Goal: Check status: Check status

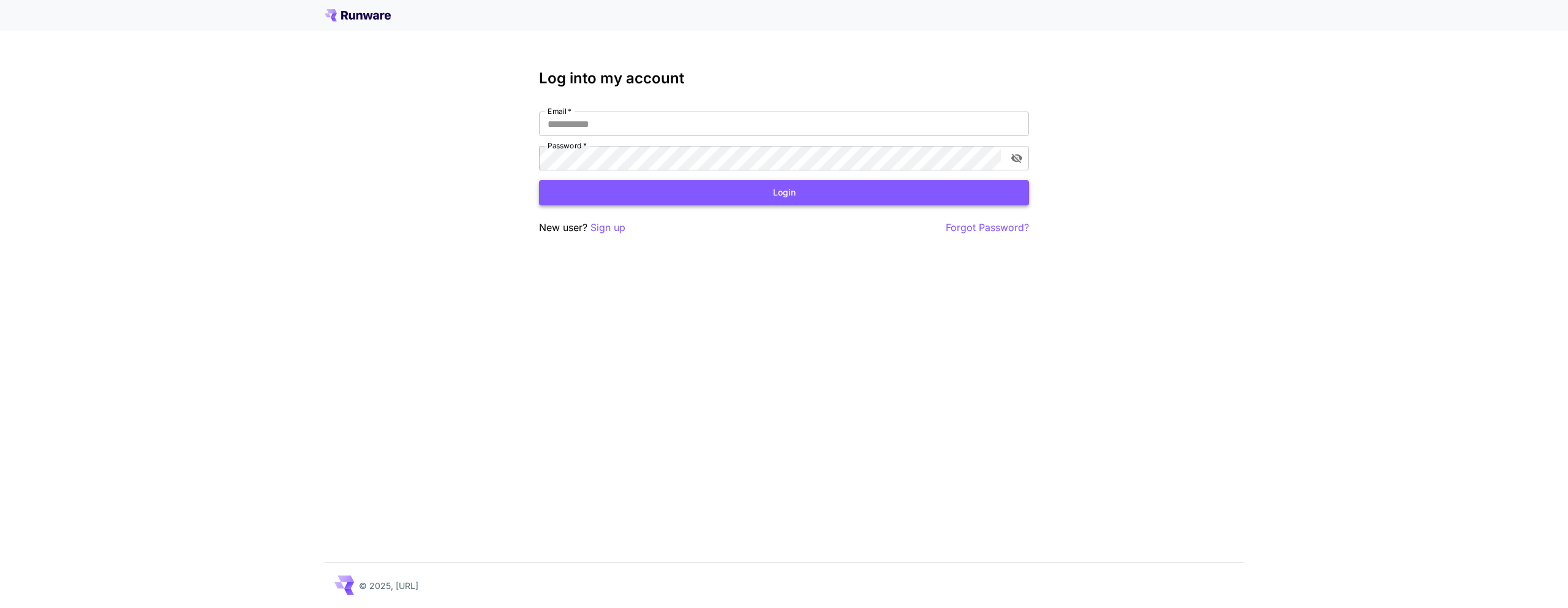
type input "**********"
click at [843, 200] on button "Login" at bounding box center [784, 193] width 490 height 25
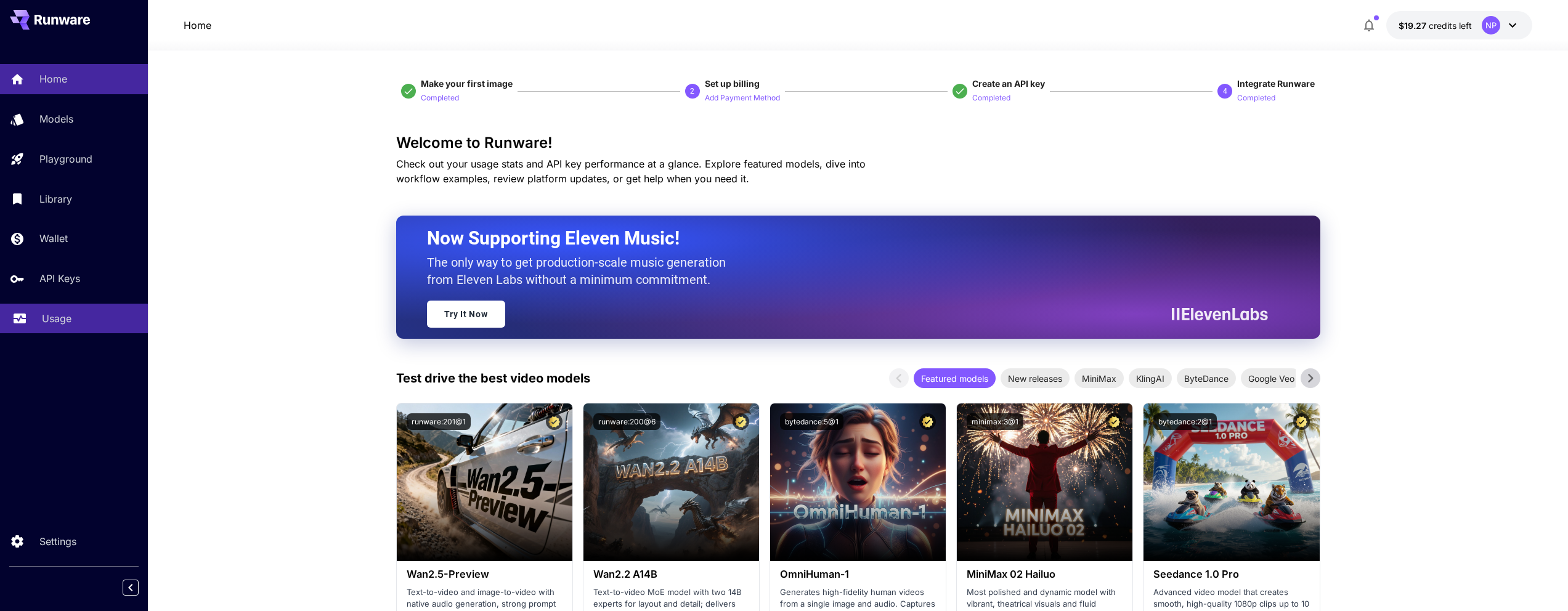
click at [83, 329] on link "Usage" at bounding box center [74, 319] width 148 height 30
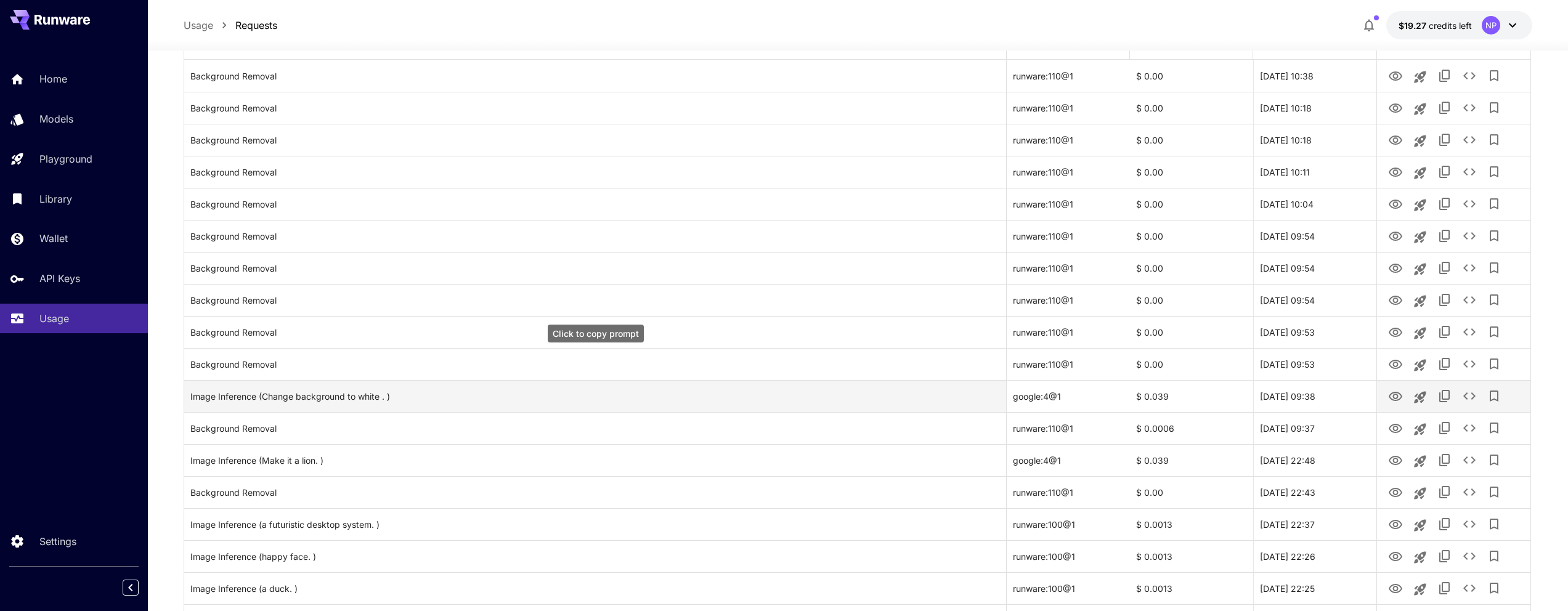
scroll to position [120, 0]
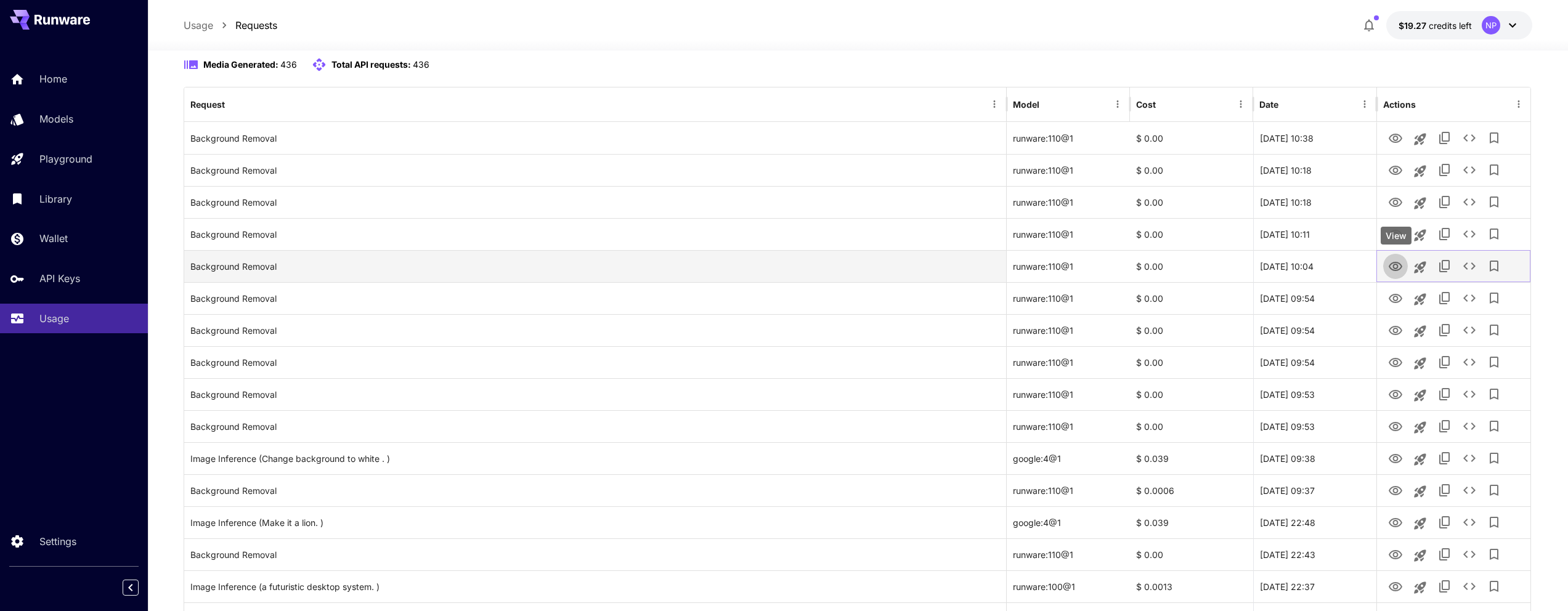
click at [1389, 264] on icon "View" at bounding box center [1395, 266] width 14 height 9
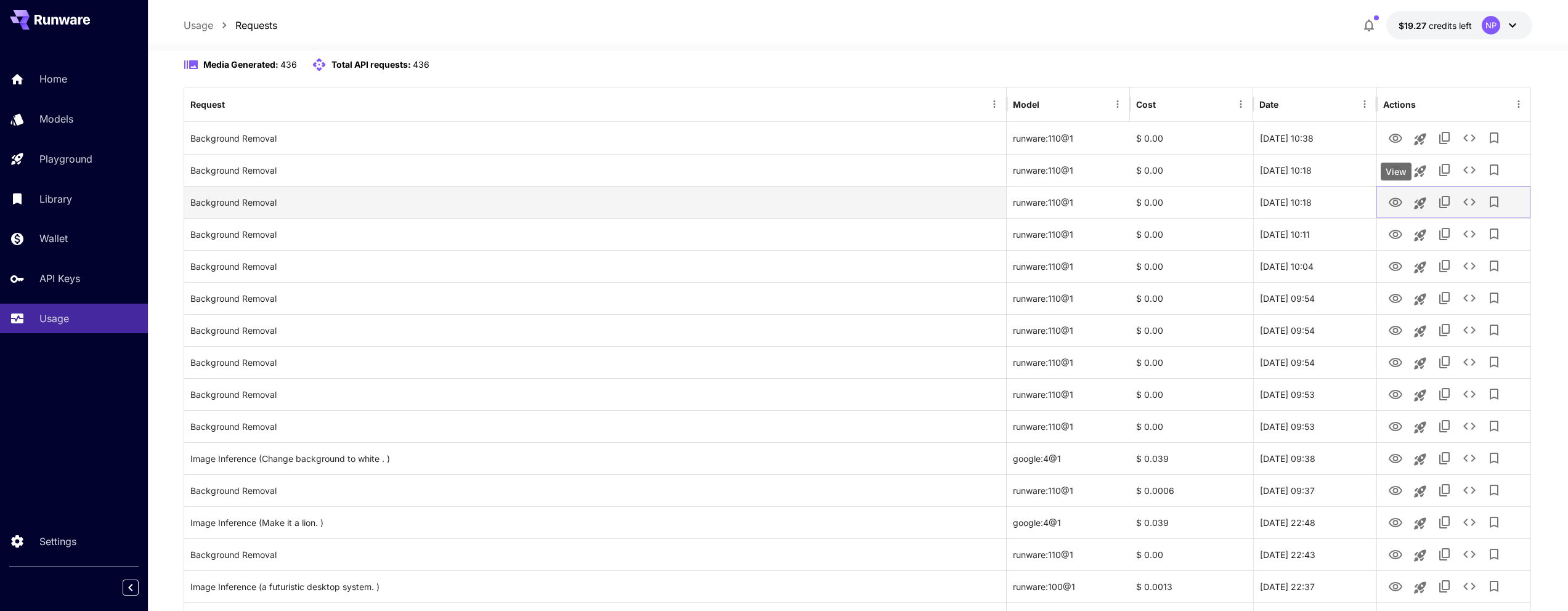
click at [1392, 201] on icon "View" at bounding box center [1395, 202] width 15 height 15
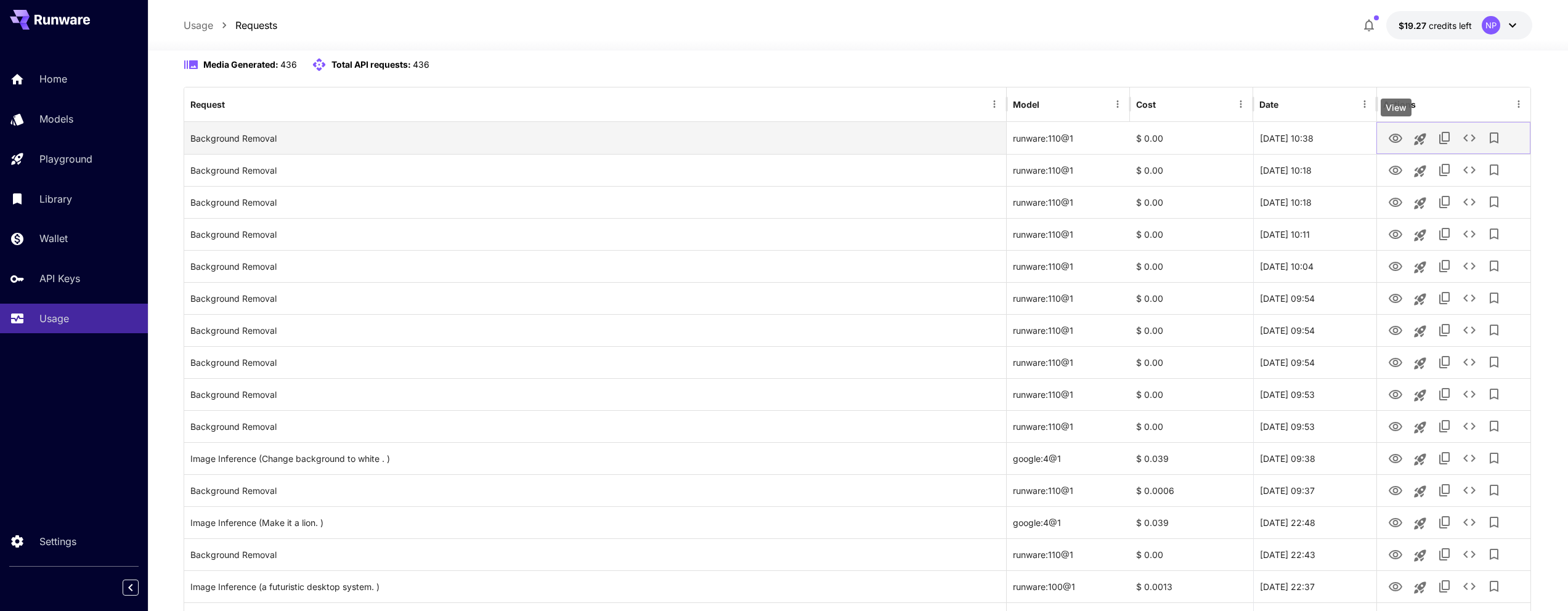
click at [1393, 136] on icon "View" at bounding box center [1395, 138] width 15 height 15
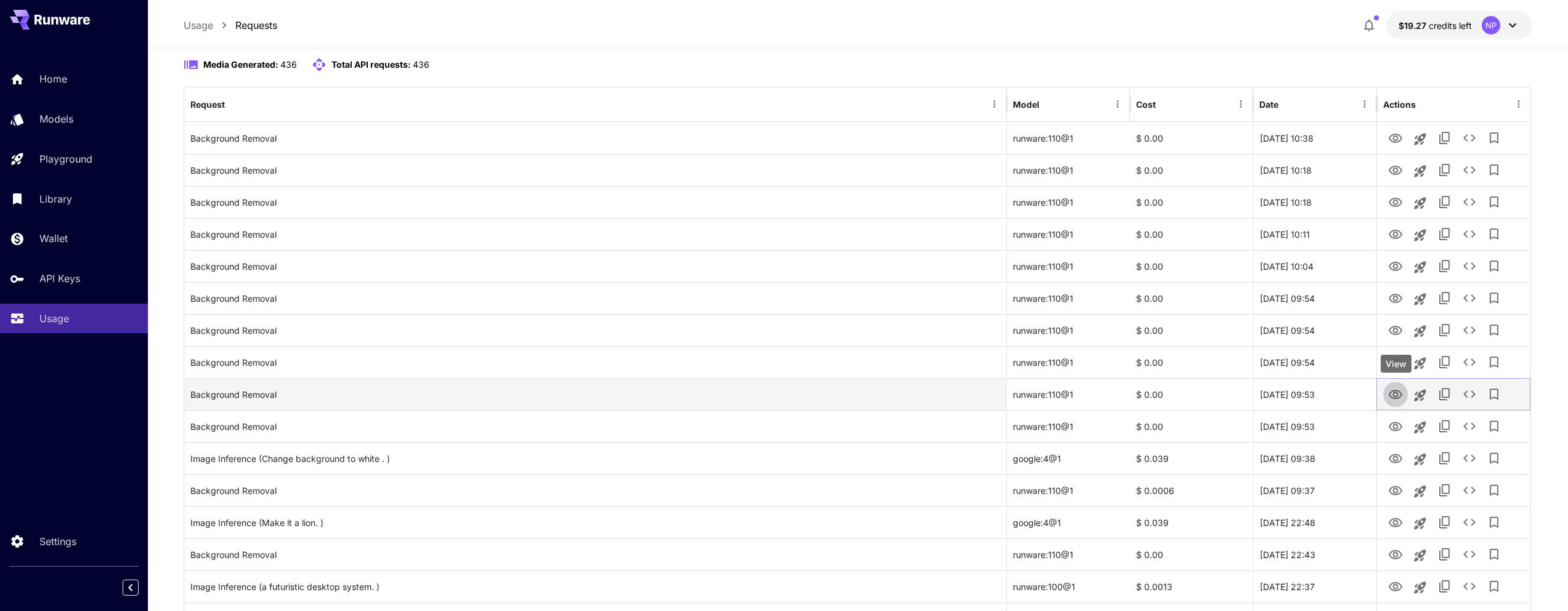
click at [1398, 390] on icon "View" at bounding box center [1395, 394] width 14 height 9
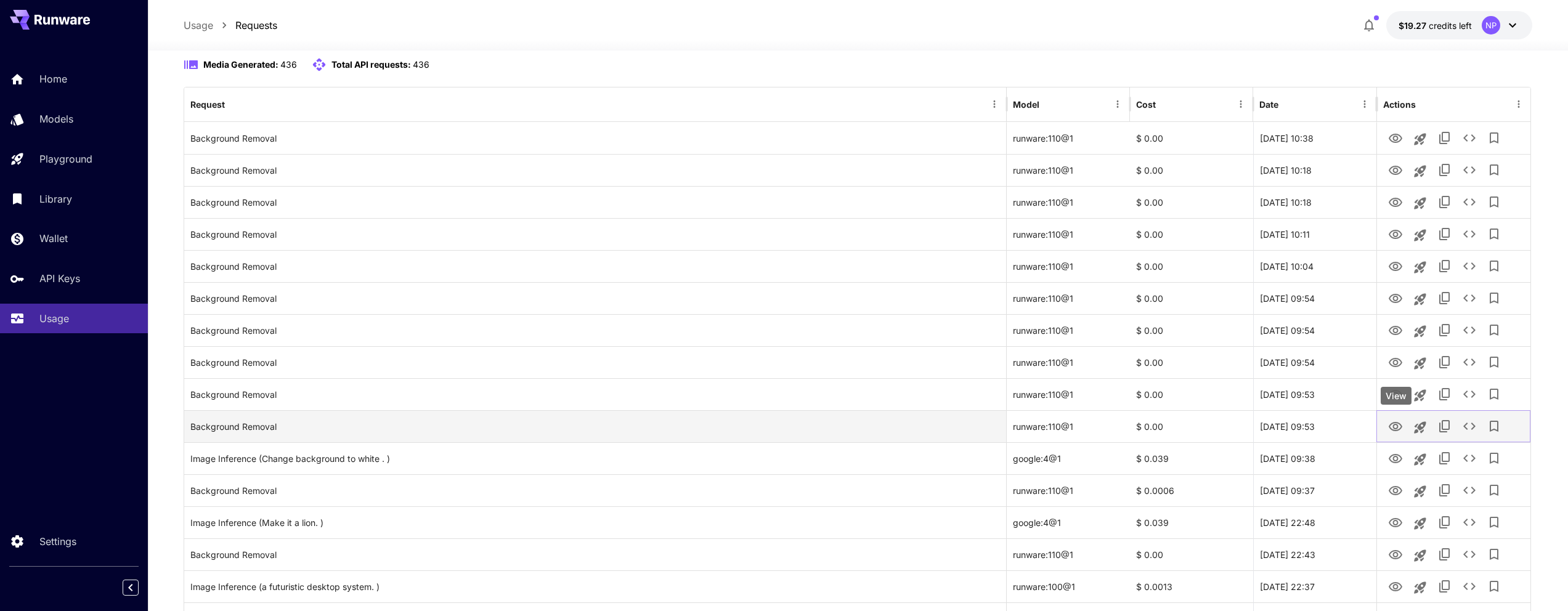
click at [1399, 427] on icon "View" at bounding box center [1395, 427] width 15 height 15
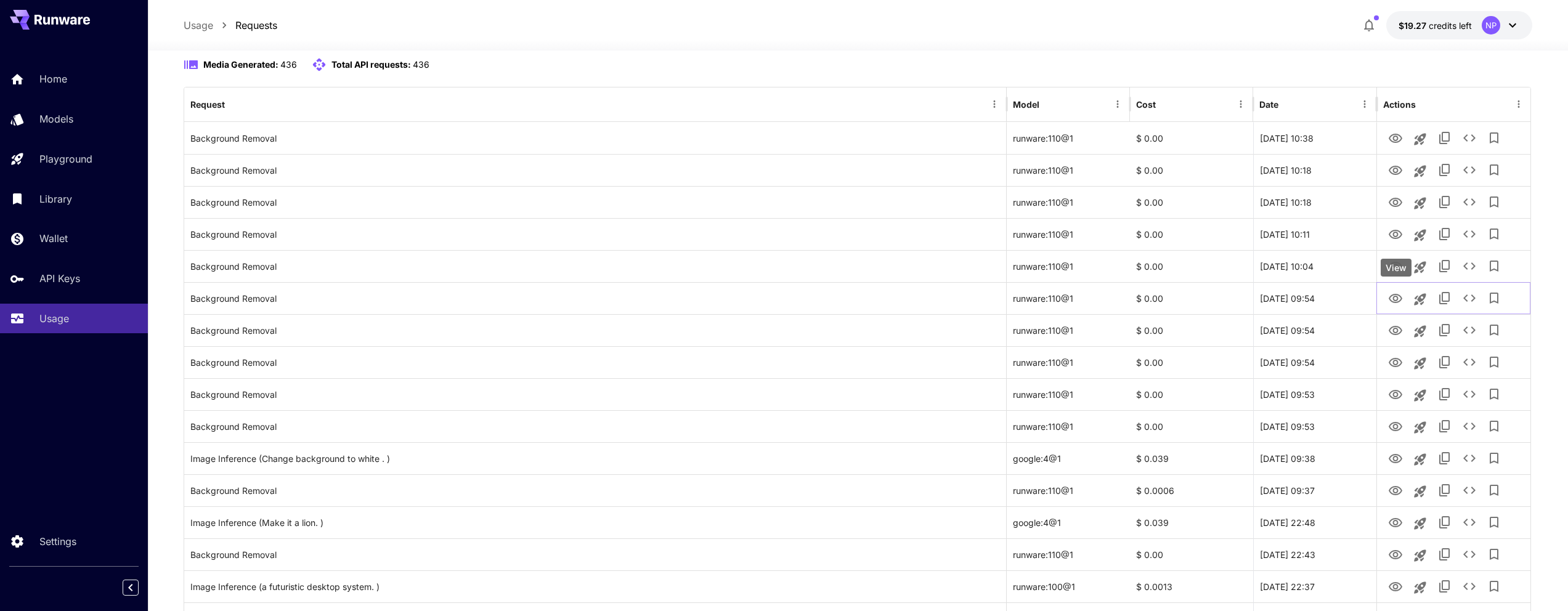
click at [1399, 268] on div "View" at bounding box center [1396, 267] width 31 height 18
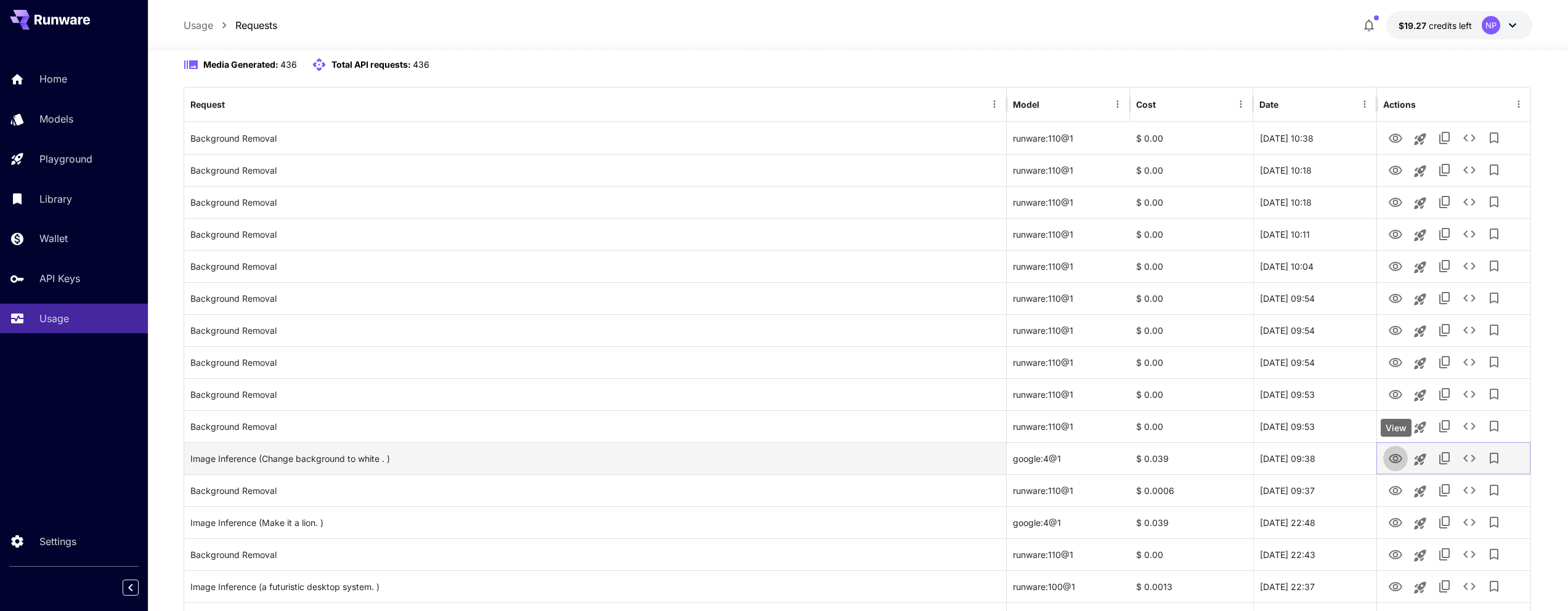
click at [1397, 452] on icon "View" at bounding box center [1395, 459] width 15 height 15
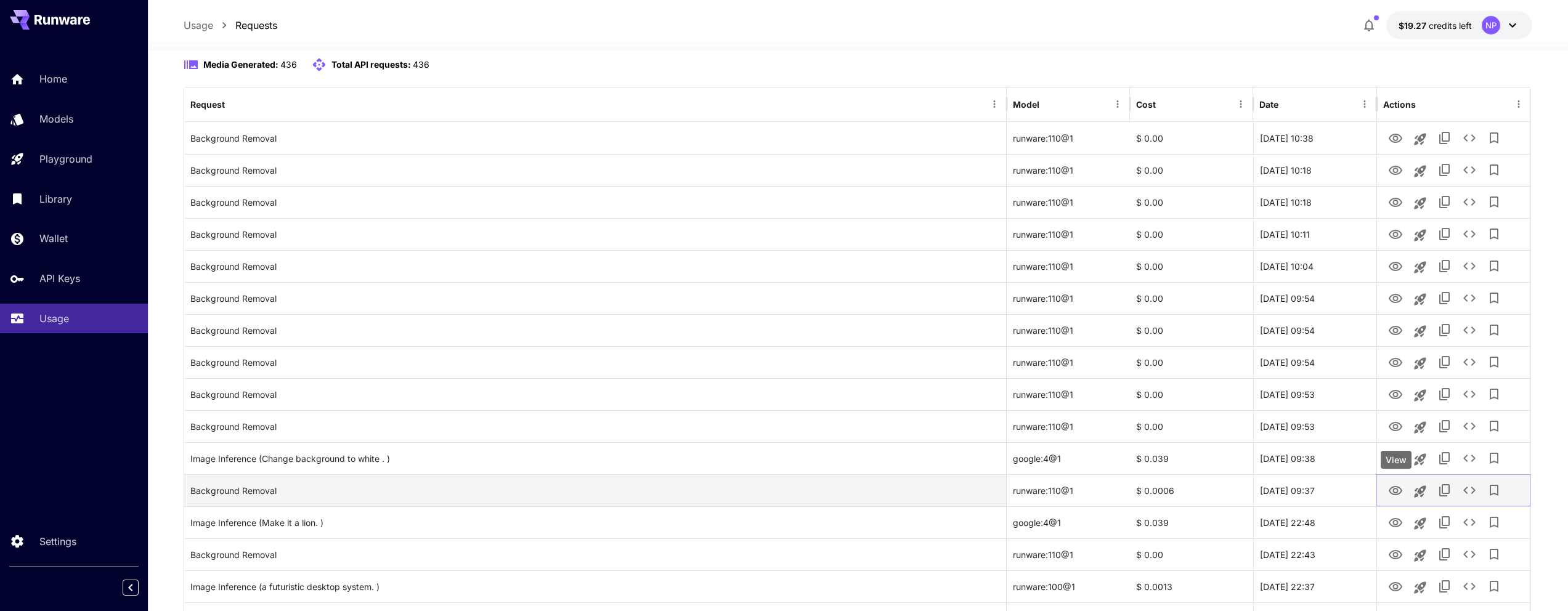
click at [1390, 492] on icon "View" at bounding box center [1395, 490] width 14 height 9
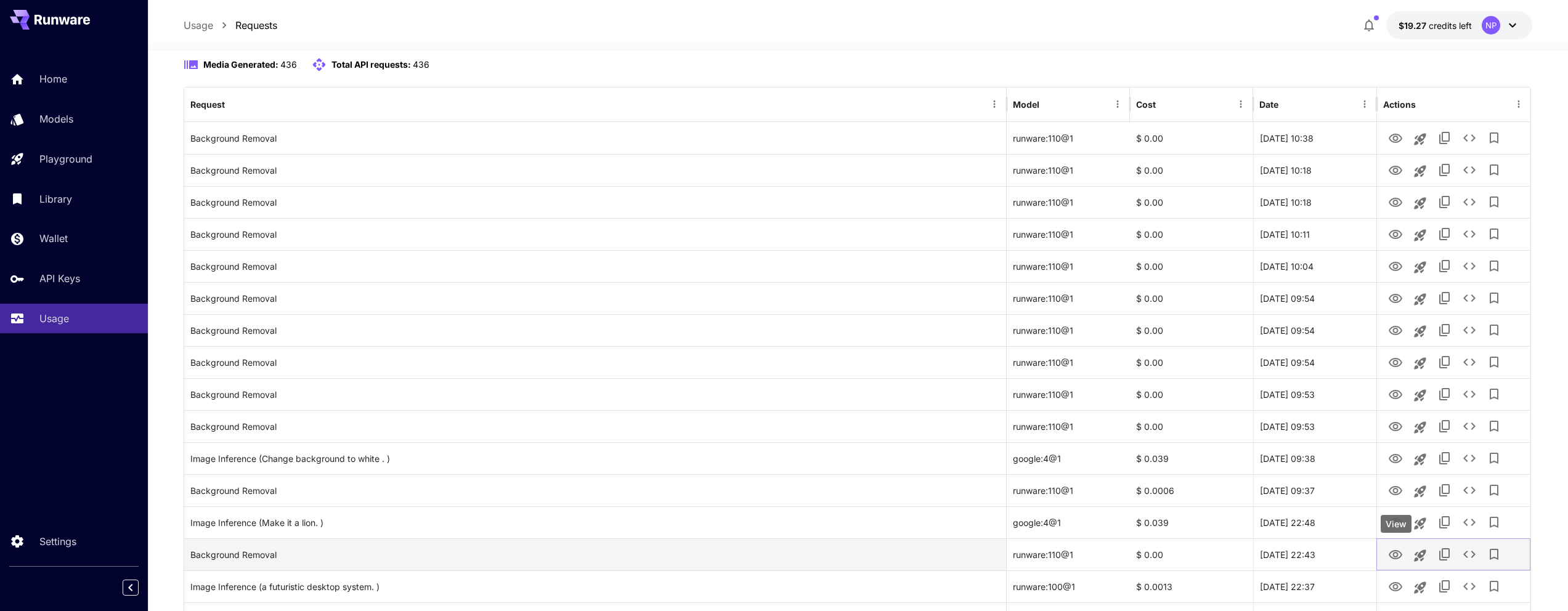
click at [1388, 554] on icon "View" at bounding box center [1395, 555] width 15 height 15
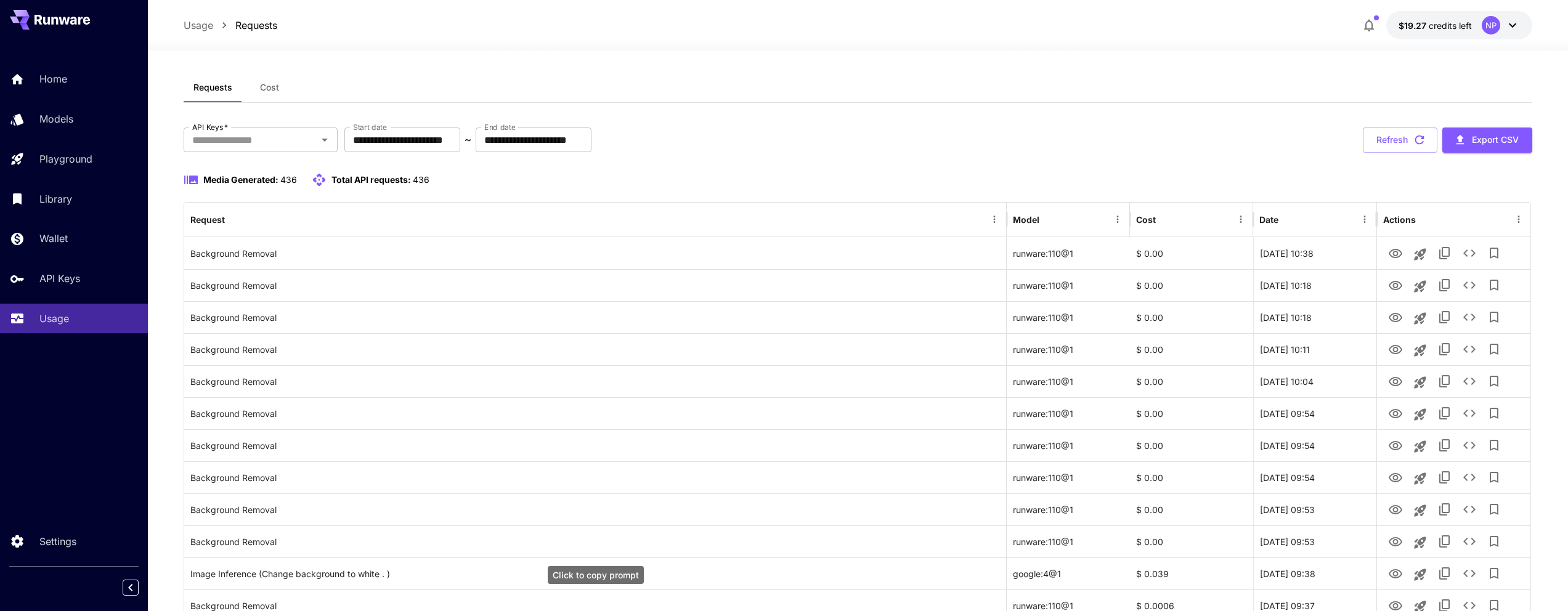
scroll to position [0, 0]
